Goal: Information Seeking & Learning: Learn about a topic

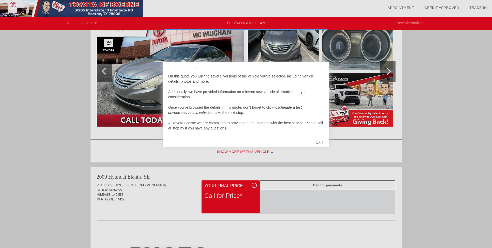
scroll to position [5, 0]
click at [320, 139] on div "EXIT" at bounding box center [320, 142] width 18 height 16
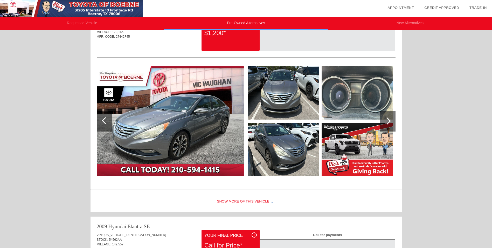
scroll to position [239, 0]
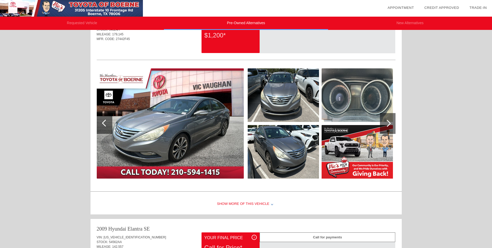
click at [293, 97] on img at bounding box center [283, 94] width 71 height 53
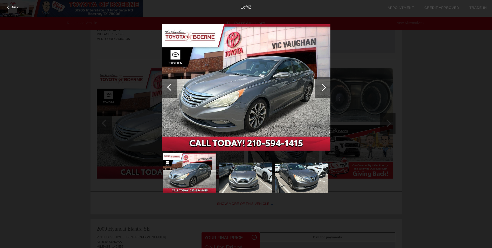
click at [320, 82] on div at bounding box center [323, 87] width 16 height 21
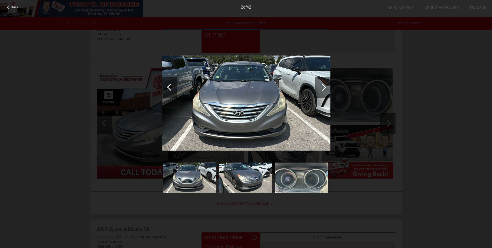
click at [321, 83] on div at bounding box center [323, 87] width 16 height 21
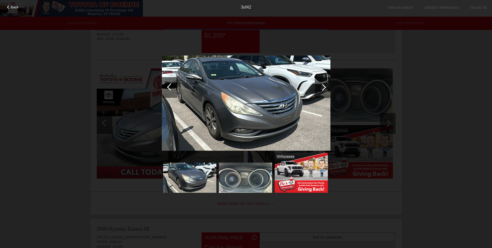
click at [321, 83] on div at bounding box center [323, 87] width 16 height 21
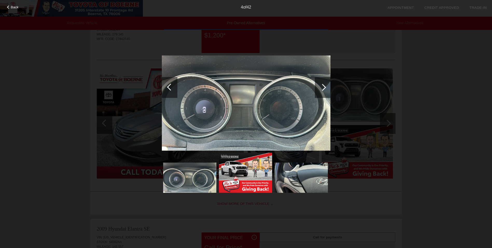
click at [321, 83] on div at bounding box center [323, 87] width 16 height 21
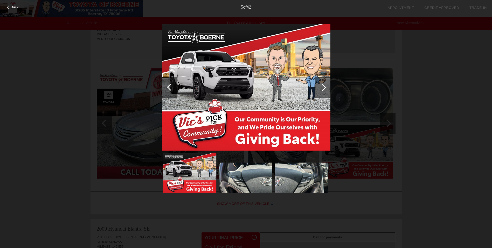
click at [321, 83] on div at bounding box center [323, 87] width 16 height 21
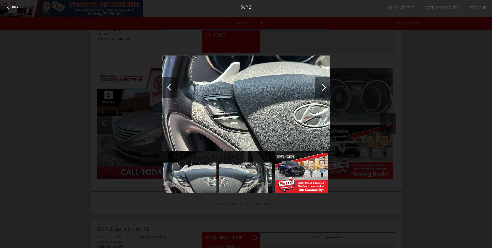
click at [321, 83] on div at bounding box center [323, 87] width 16 height 21
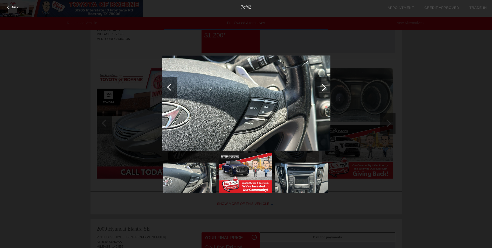
click at [321, 83] on div at bounding box center [323, 87] width 16 height 21
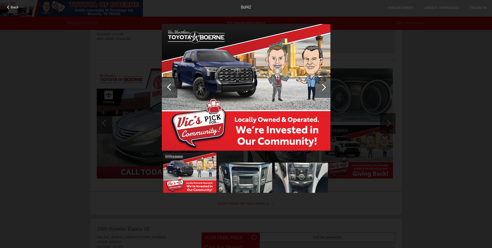
click at [321, 83] on div at bounding box center [323, 87] width 16 height 21
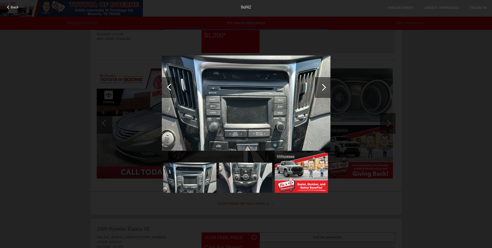
click at [321, 83] on div at bounding box center [323, 87] width 16 height 21
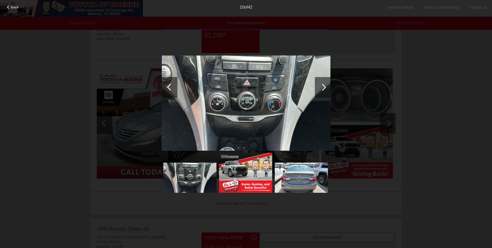
click at [321, 83] on div at bounding box center [323, 87] width 16 height 21
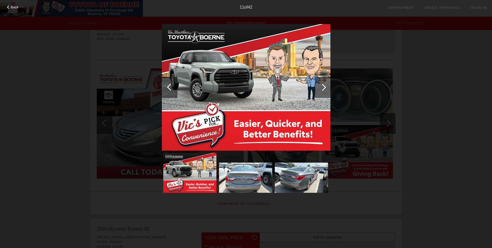
click at [321, 83] on div at bounding box center [323, 87] width 16 height 21
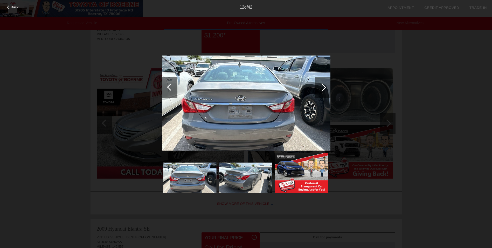
click at [321, 83] on div at bounding box center [323, 87] width 16 height 21
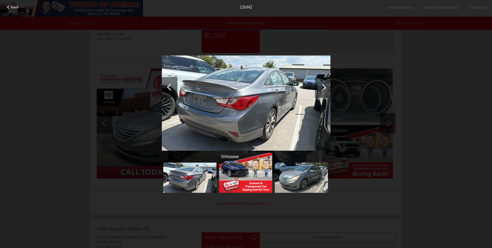
click at [321, 83] on div at bounding box center [323, 87] width 16 height 21
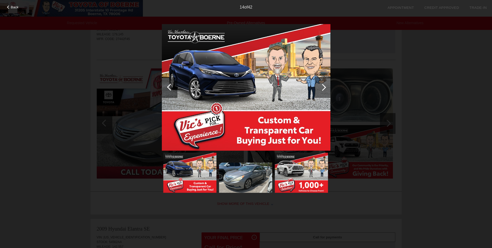
click at [321, 83] on div at bounding box center [323, 87] width 16 height 21
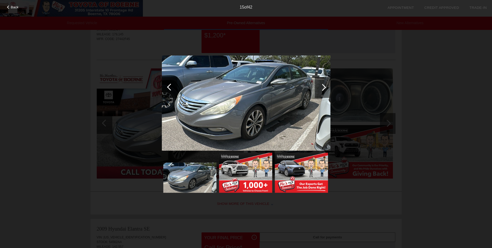
click at [321, 83] on div at bounding box center [323, 87] width 16 height 21
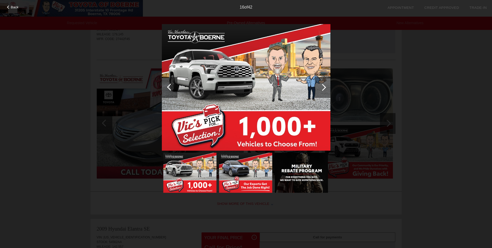
click at [320, 83] on div at bounding box center [323, 87] width 16 height 21
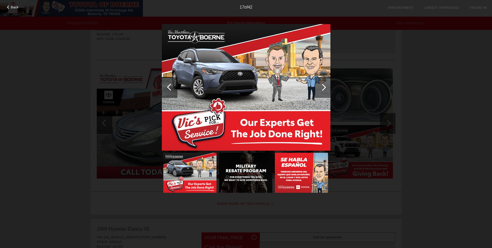
click at [316, 85] on div at bounding box center [323, 87] width 16 height 21
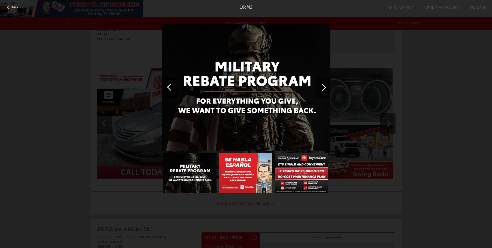
click at [316, 85] on div at bounding box center [323, 87] width 16 height 21
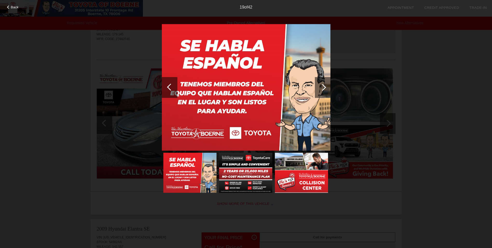
click at [317, 85] on div at bounding box center [323, 87] width 16 height 21
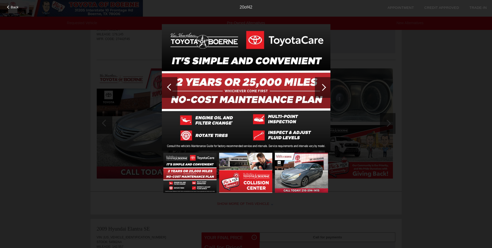
click at [317, 85] on div at bounding box center [323, 87] width 16 height 21
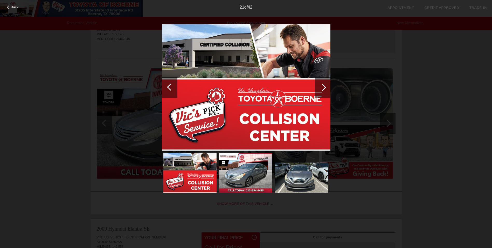
drag, startPoint x: 393, startPoint y: 74, endPoint x: 358, endPoint y: 80, distance: 35.0
click at [393, 74] on div "Back 21 of 42" at bounding box center [246, 124] width 492 height 248
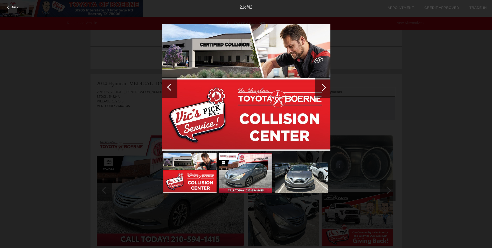
scroll to position [110, 0]
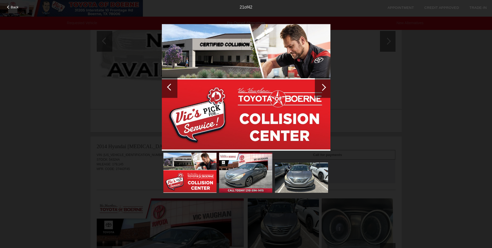
click at [65, 67] on div "Back 21 of 42" at bounding box center [246, 124] width 492 height 248
click at [7, 7] on div at bounding box center [8, 6] width 3 height 3
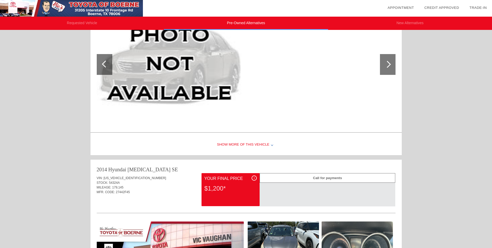
scroll to position [63, 0]
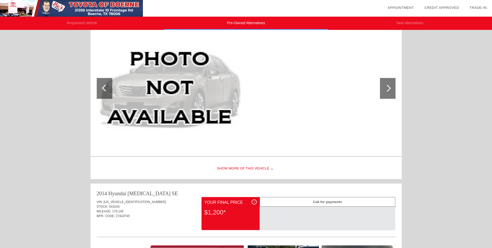
click at [250, 167] on div "Show More of this Vehicle" at bounding box center [247, 168] width 312 height 21
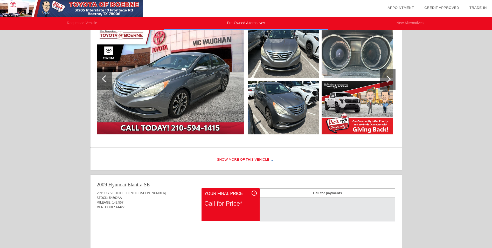
click at [232, 162] on div "Show More of this Vehicle" at bounding box center [247, 159] width 312 height 21
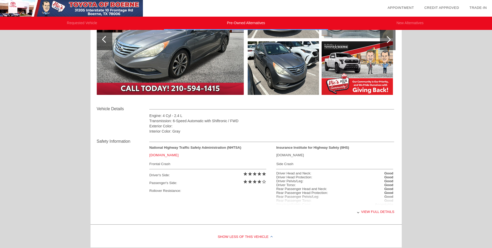
scroll to position [504, 0]
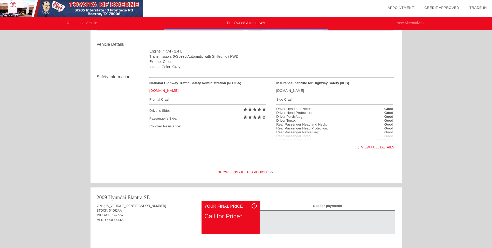
click at [253, 172] on div "Show Less of this Vehicle" at bounding box center [247, 172] width 312 height 21
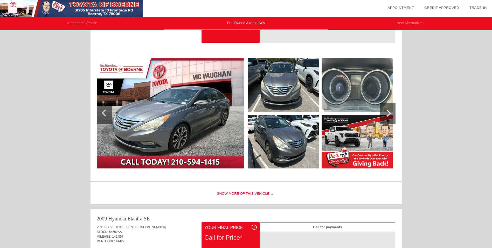
scroll to position [361, 0]
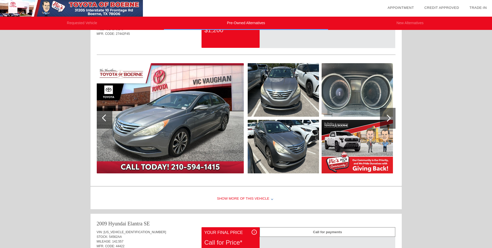
click at [250, 198] on div "Show More of this Vehicle" at bounding box center [247, 198] width 312 height 21
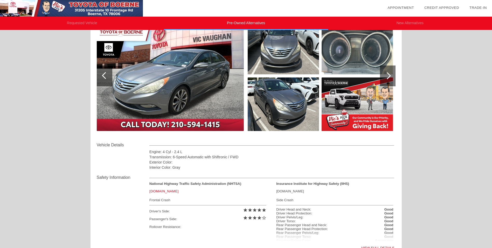
scroll to position [465, 0]
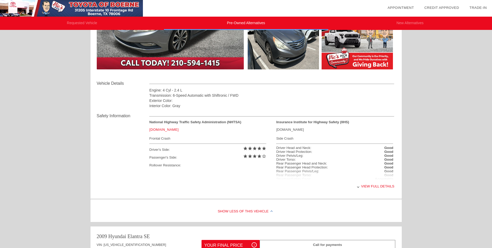
click at [370, 187] on div "View full details" at bounding box center [272, 186] width 245 height 13
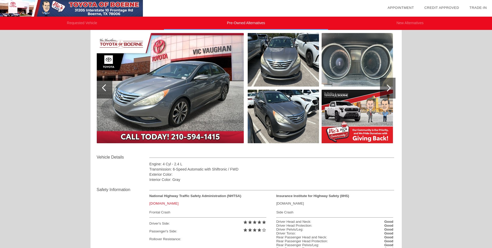
scroll to position [361, 0]
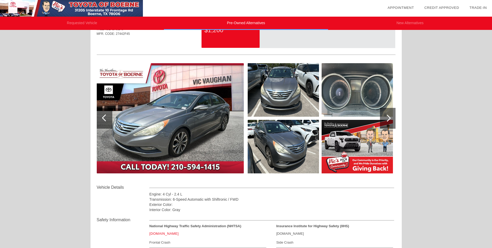
click at [305, 89] on img at bounding box center [283, 89] width 71 height 53
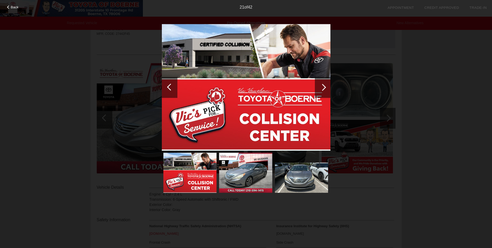
click at [328, 96] on div at bounding box center [323, 87] width 16 height 21
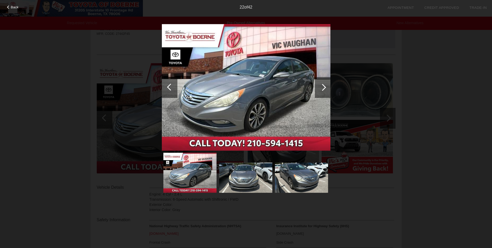
click at [321, 90] on div at bounding box center [323, 87] width 16 height 21
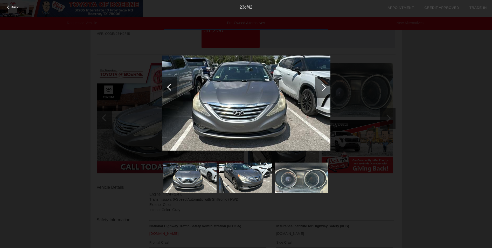
click at [325, 86] on div at bounding box center [323, 87] width 16 height 21
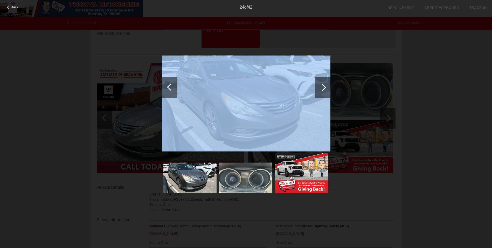
drag, startPoint x: 325, startPoint y: 86, endPoint x: 196, endPoint y: 120, distance: 134.1
click at [196, 120] on div at bounding box center [246, 109] width 169 height 171
drag, startPoint x: 196, startPoint y: 120, endPoint x: 221, endPoint y: 111, distance: 26.4
click at [221, 111] on img at bounding box center [246, 103] width 169 height 95
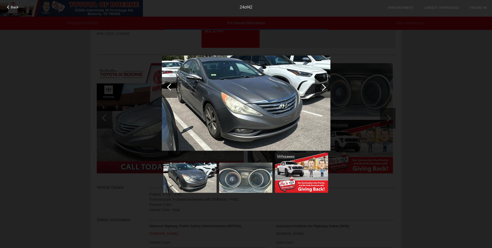
click at [406, 128] on div "Back 24 of 42" at bounding box center [246, 124] width 492 height 248
click at [322, 93] on div at bounding box center [323, 87] width 16 height 21
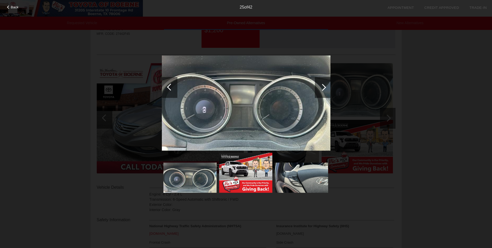
click at [322, 93] on div at bounding box center [323, 87] width 16 height 21
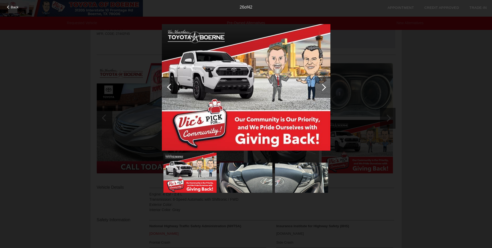
click at [322, 93] on div at bounding box center [323, 87] width 16 height 21
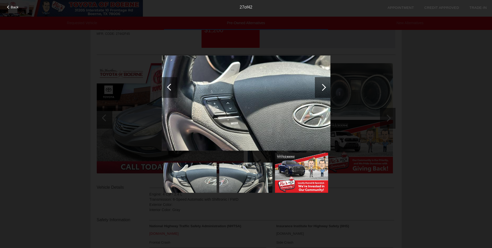
click at [322, 93] on div at bounding box center [323, 87] width 16 height 21
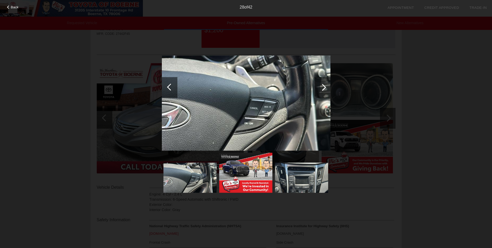
click at [322, 93] on div at bounding box center [323, 87] width 16 height 21
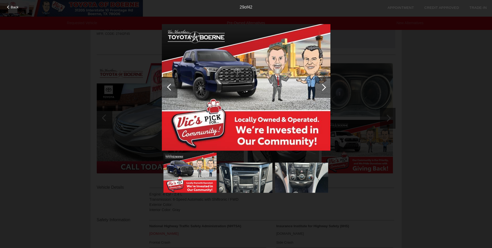
click at [322, 93] on div at bounding box center [323, 87] width 16 height 21
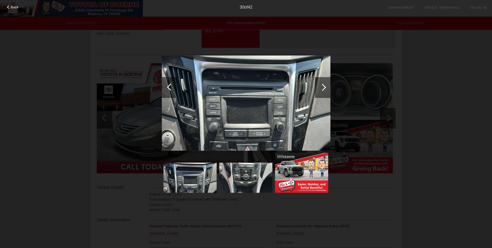
click at [322, 93] on div at bounding box center [323, 87] width 16 height 21
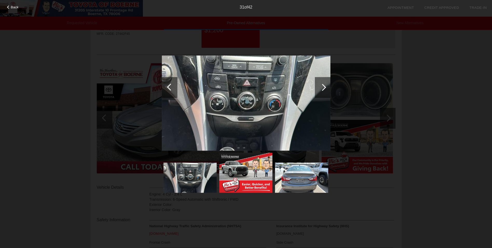
click at [322, 93] on div at bounding box center [323, 87] width 16 height 21
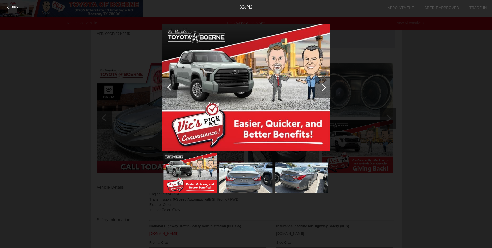
click at [322, 93] on div at bounding box center [323, 87] width 16 height 21
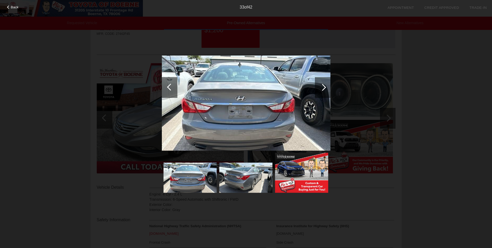
click at [322, 93] on div at bounding box center [323, 87] width 16 height 21
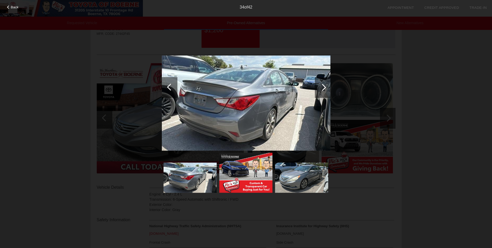
click at [322, 93] on div at bounding box center [323, 87] width 16 height 21
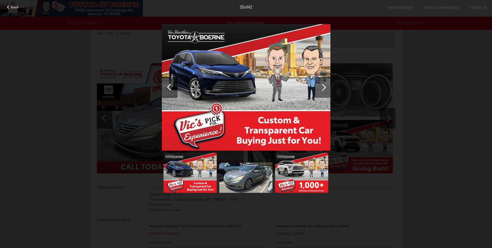
click at [322, 93] on div at bounding box center [323, 87] width 16 height 21
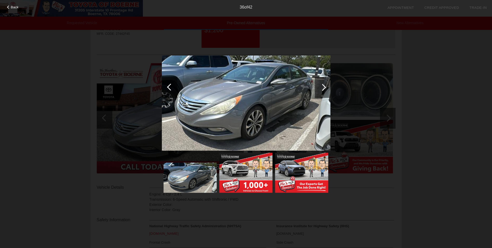
click at [362, 71] on div "Back 36 of 42" at bounding box center [246, 124] width 492 height 248
drag, startPoint x: 82, startPoint y: 174, endPoint x: 72, endPoint y: 177, distance: 10.2
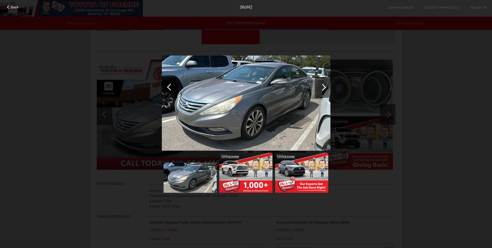
click at [86, 189] on div "Back 36 of 42" at bounding box center [246, 124] width 492 height 248
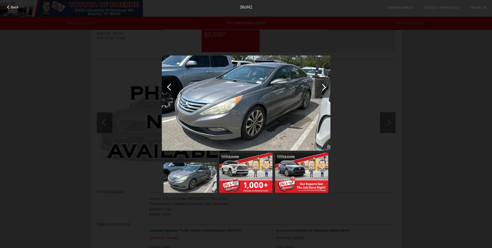
scroll to position [0, 0]
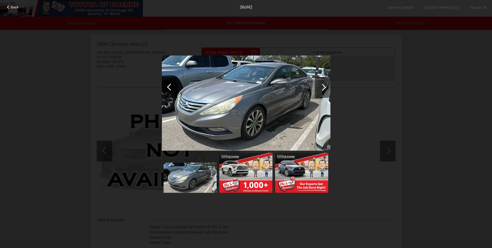
click at [12, 6] on span "Back" at bounding box center [15, 7] width 8 height 4
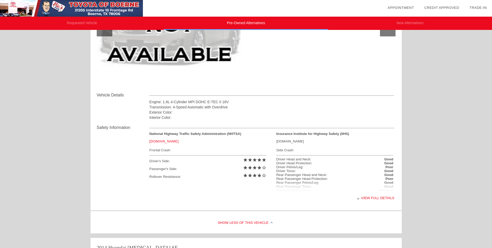
scroll to position [130, 0]
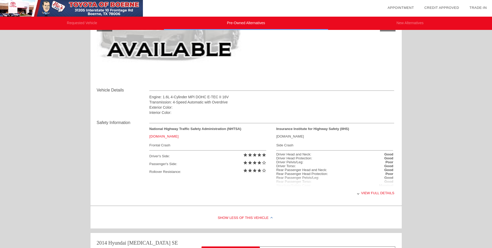
click at [374, 191] on div "View full details" at bounding box center [272, 192] width 245 height 13
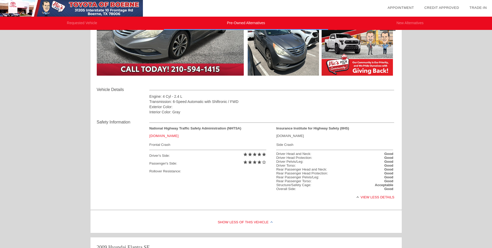
scroll to position [389, 0]
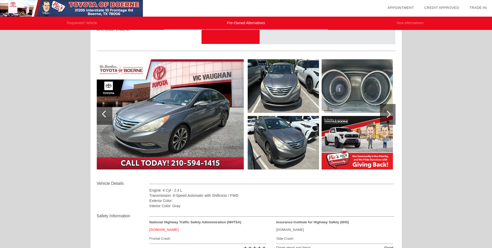
click at [103, 122] on div at bounding box center [105, 114] width 16 height 21
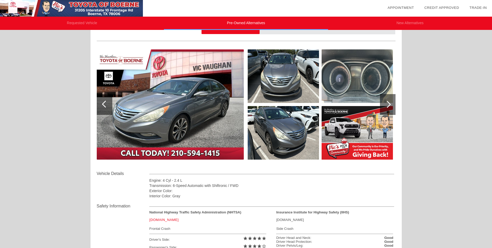
scroll to position [400, 0]
